Goal: Task Accomplishment & Management: Use online tool/utility

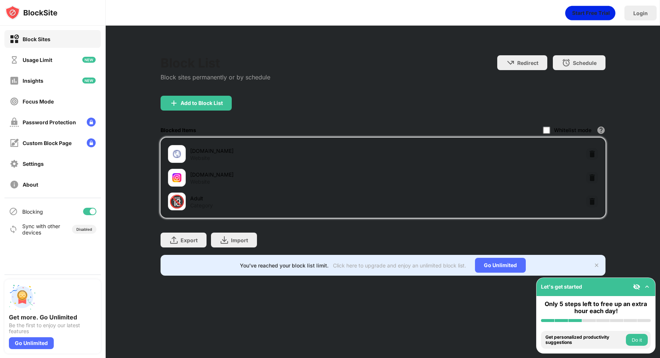
click at [548, 128] on div at bounding box center [546, 130] width 7 height 7
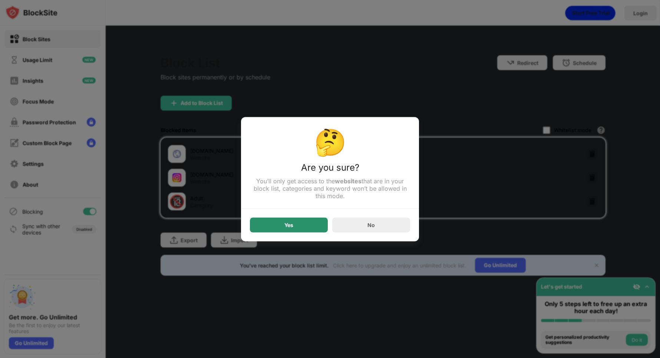
click at [303, 230] on div "Yes" at bounding box center [289, 224] width 78 height 15
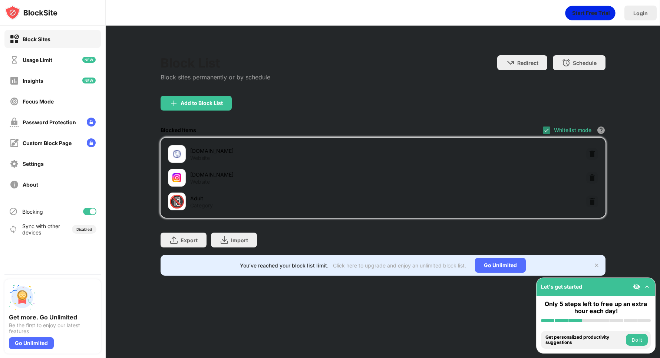
click at [548, 128] on img at bounding box center [547, 130] width 6 height 6
